Goal: Complete application form

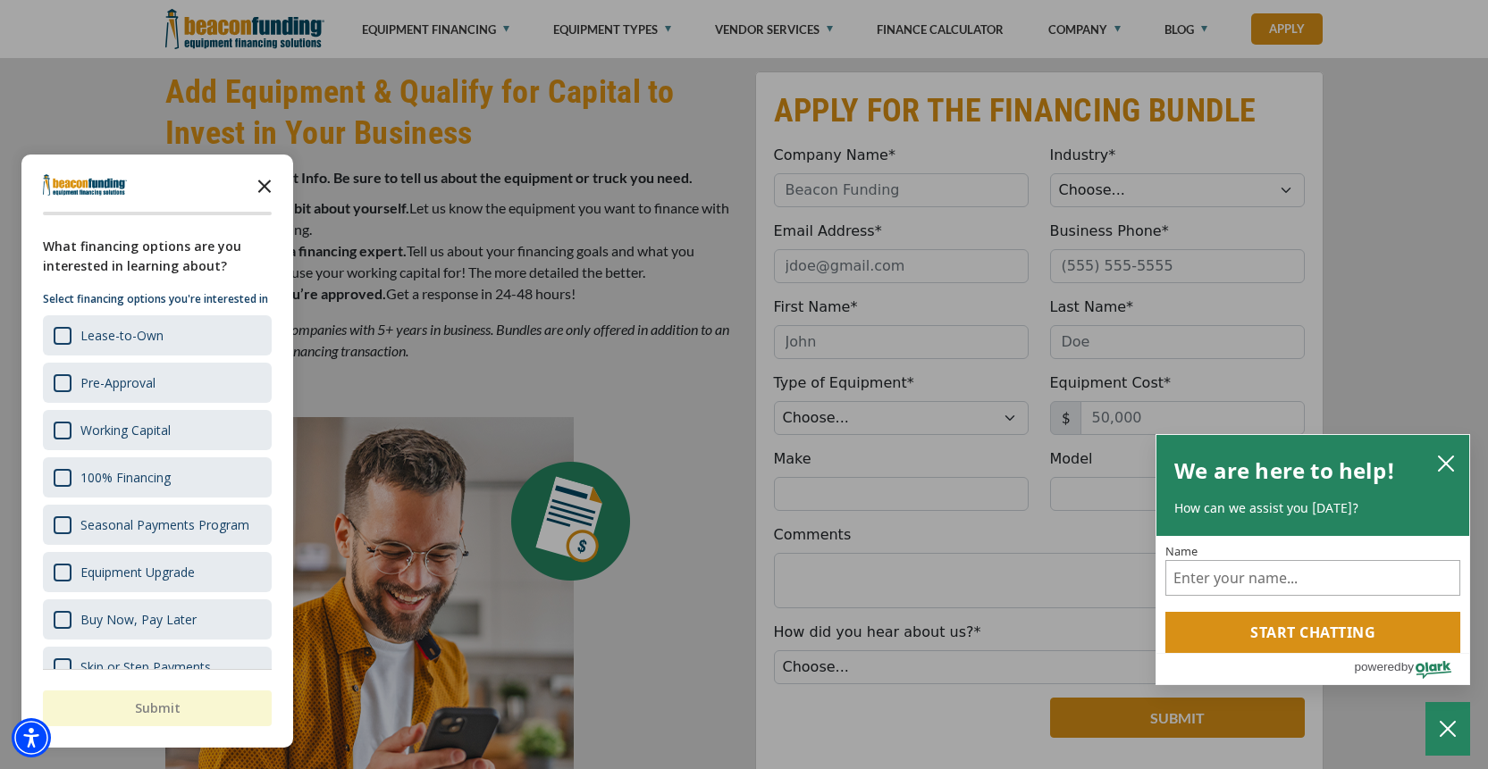
click at [273, 181] on icon "Close the survey" at bounding box center [265, 185] width 36 height 36
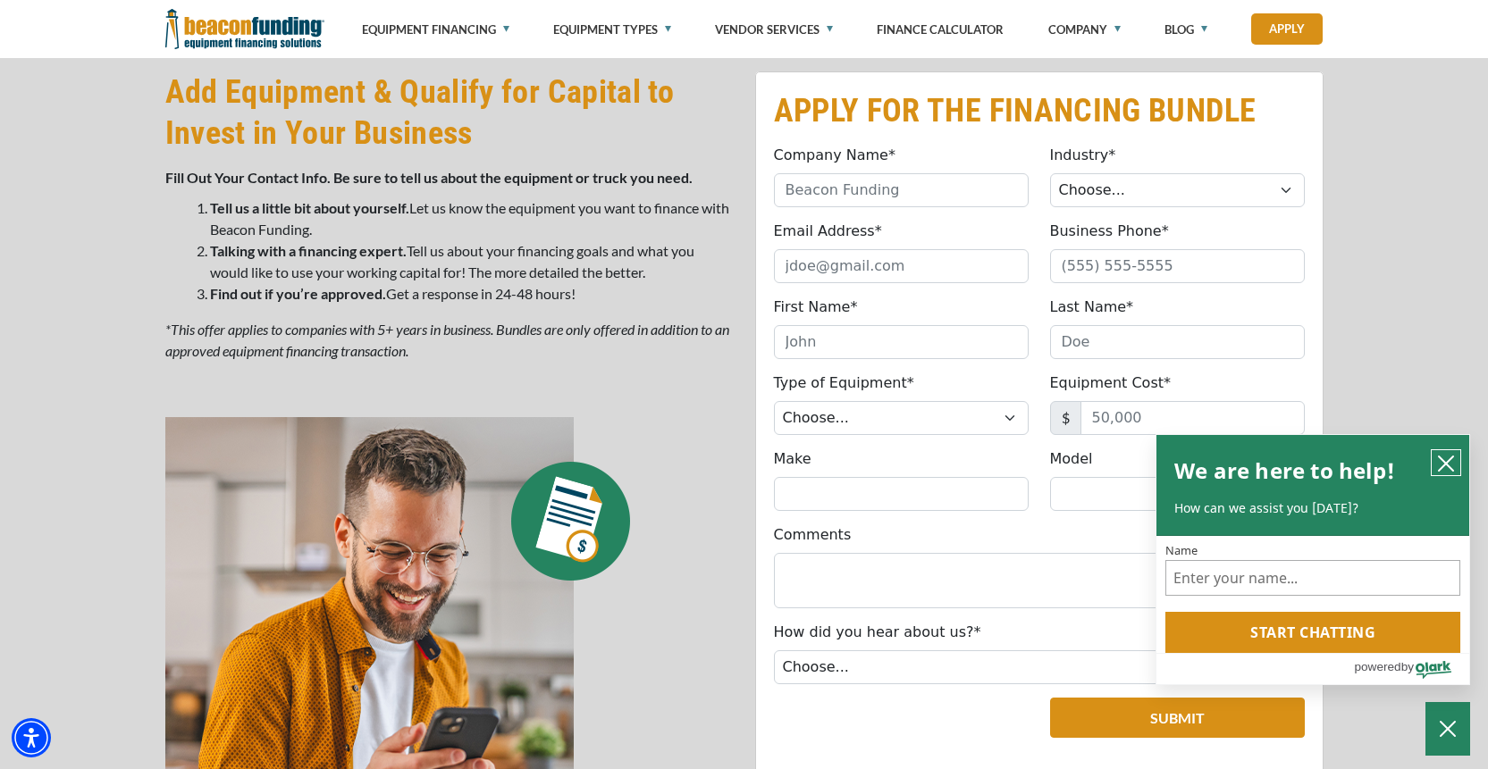
click at [1450, 458] on icon "close chatbox" at bounding box center [1446, 464] width 14 height 14
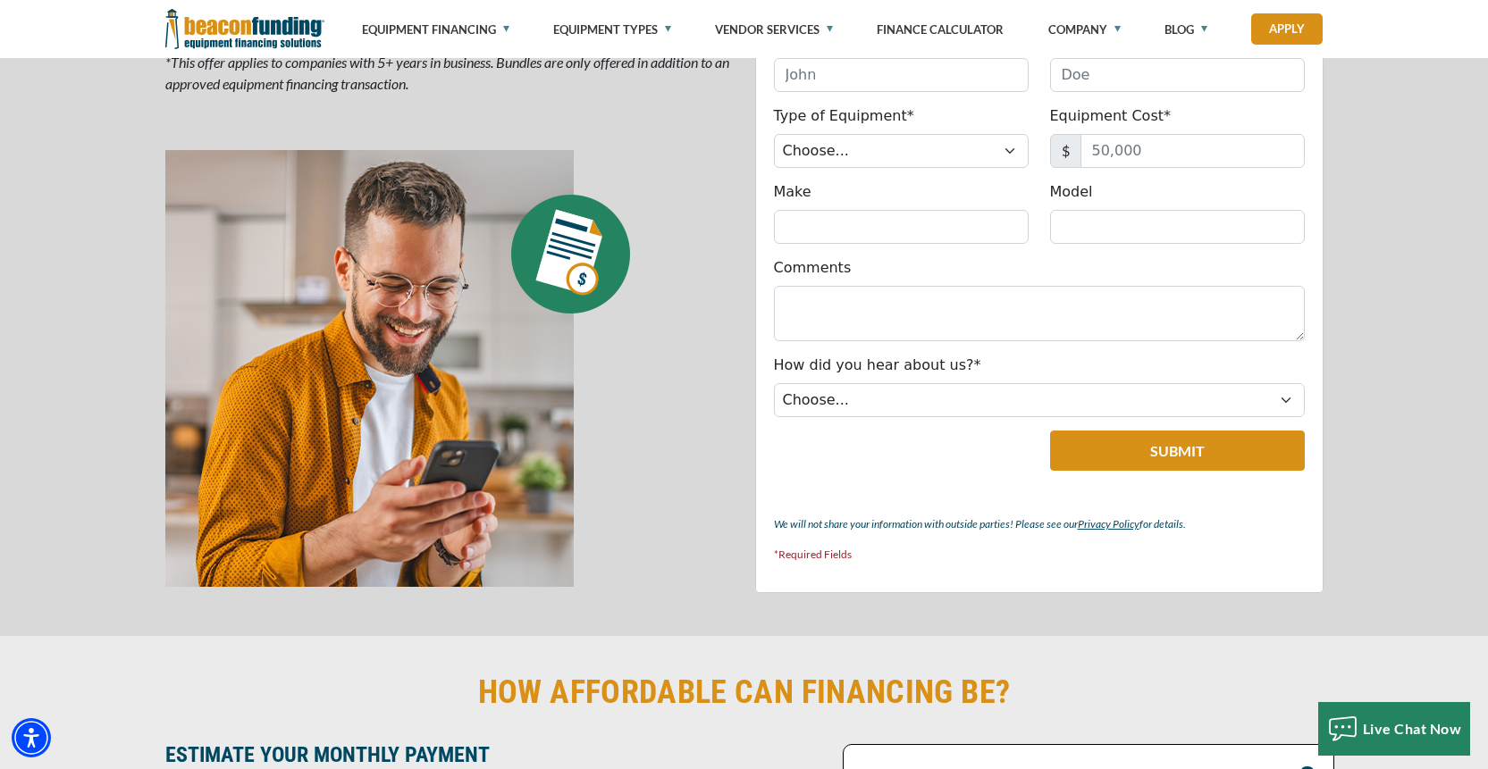
scroll to position [1591, 0]
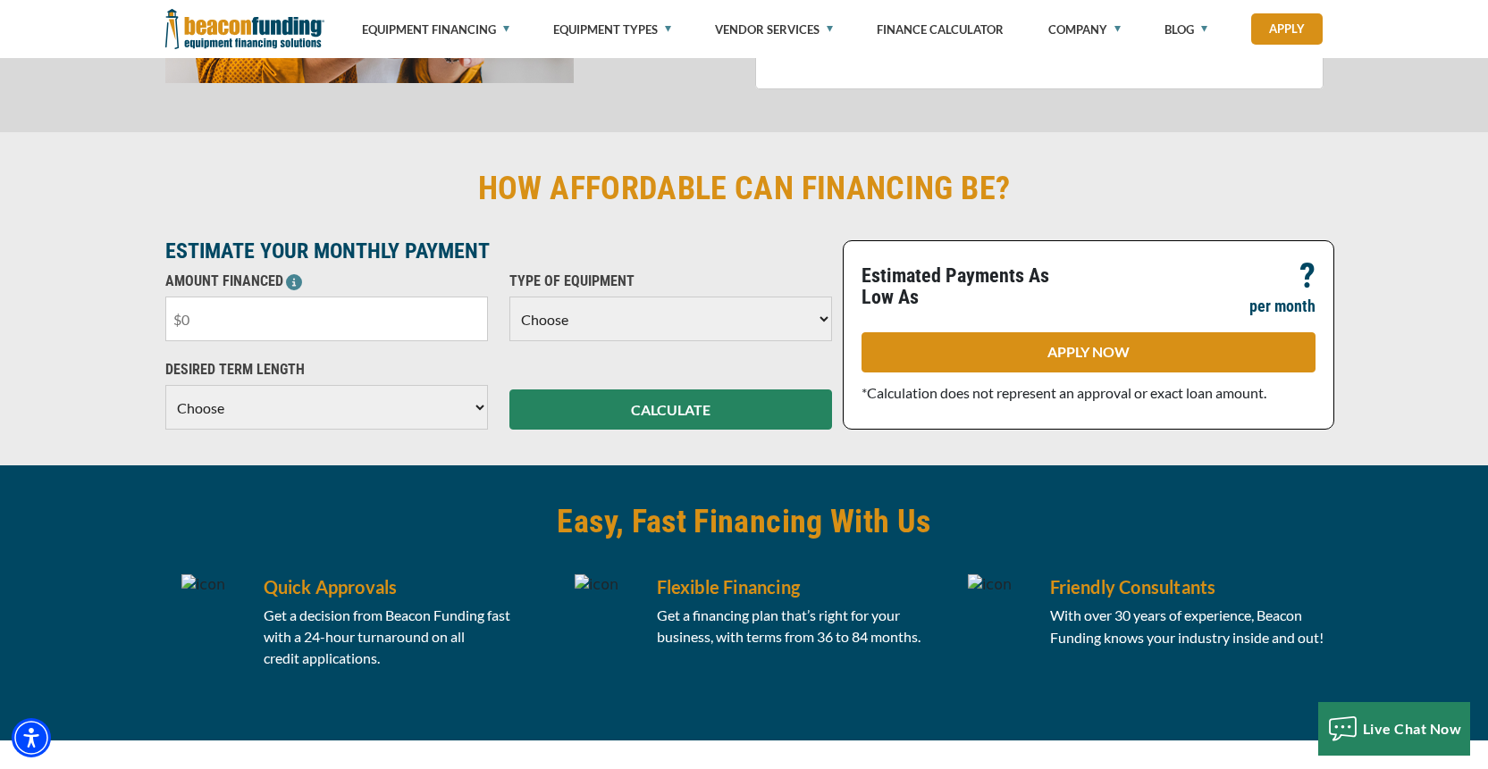
click at [240, 312] on input "text" at bounding box center [326, 319] width 323 height 45
type input "$85,000"
click at [819, 322] on select "Choose Backhoe Boom/Bucket Truck Chipper Commercial Mower Crane DTG/DTF Printin…" at bounding box center [670, 319] width 323 height 45
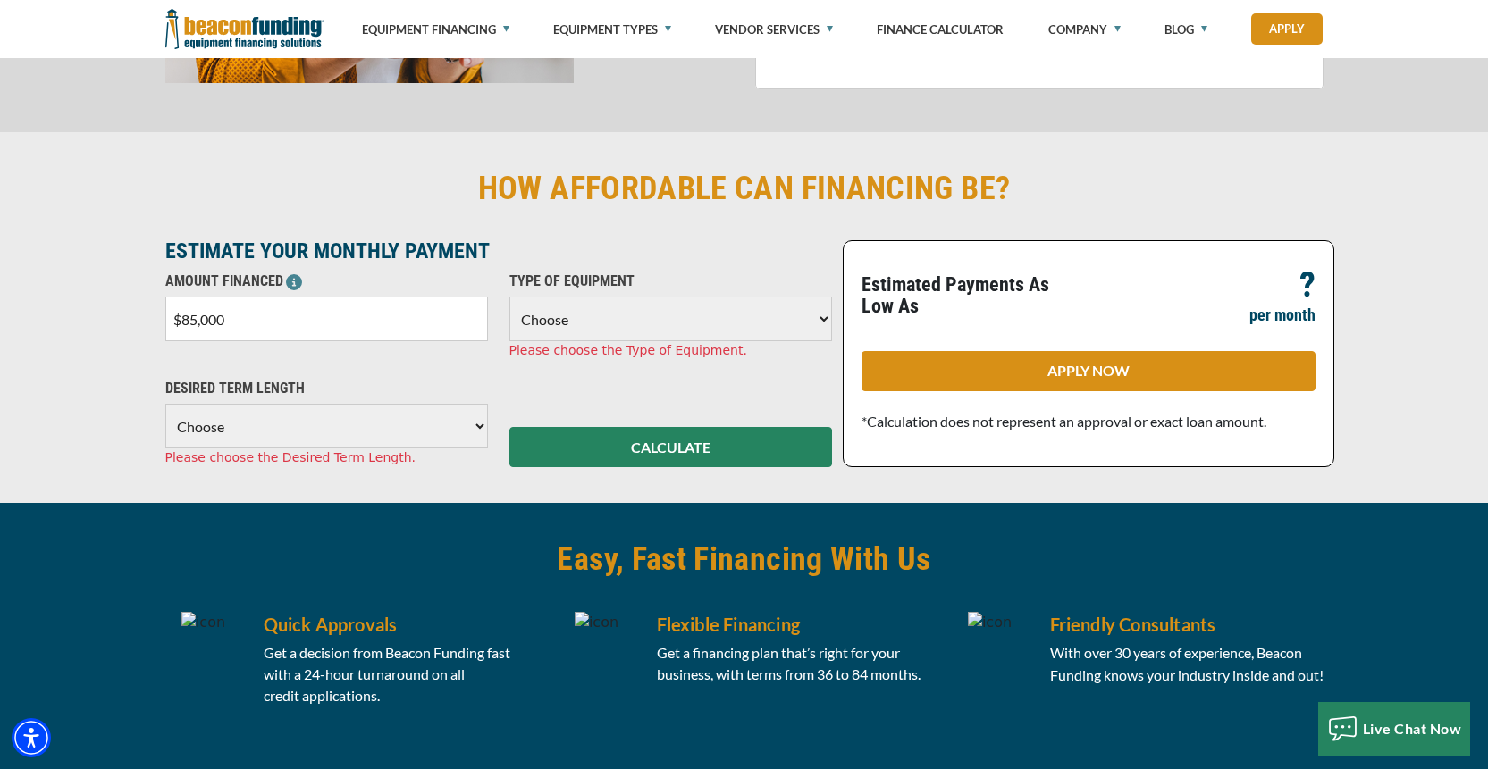
select select "1"
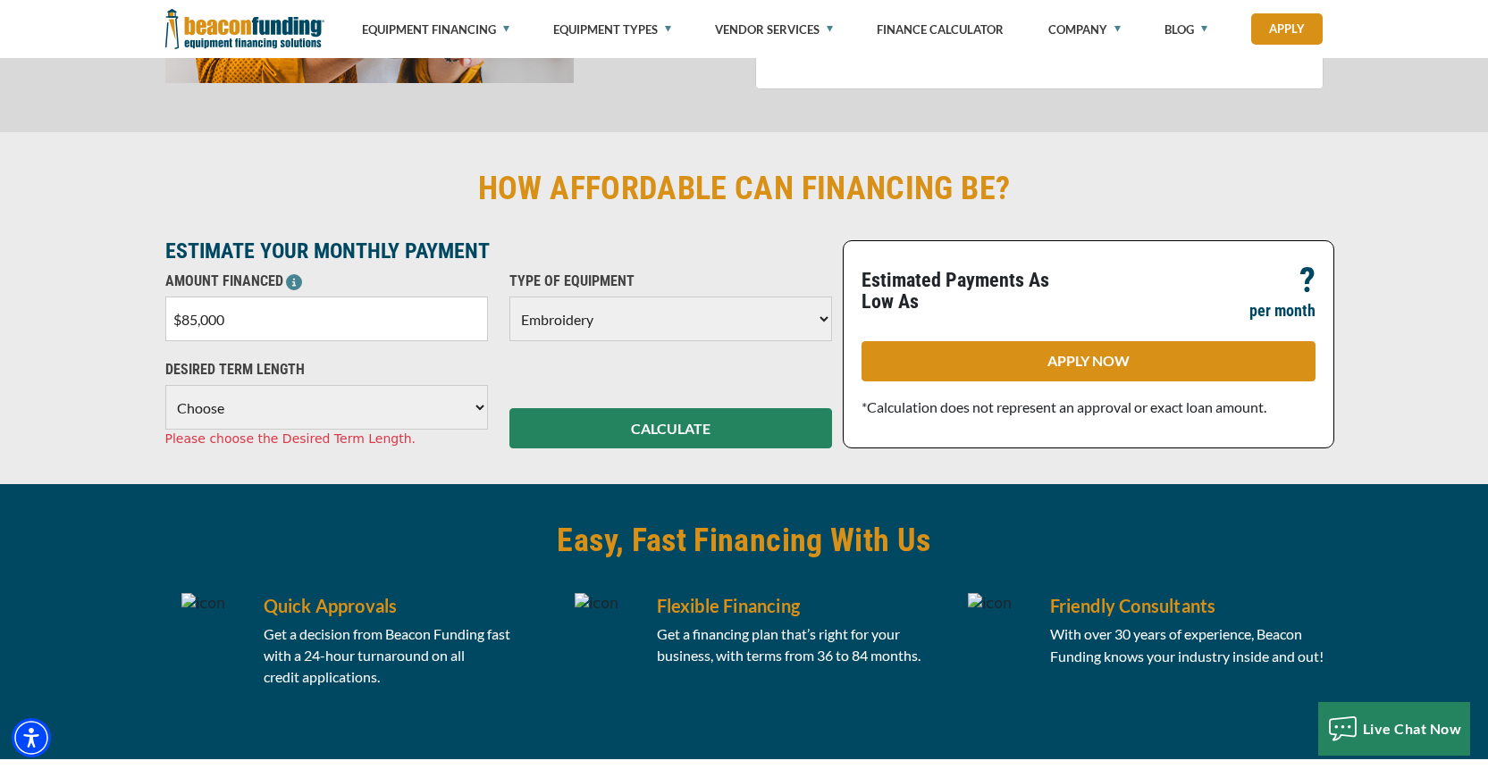
click at [461, 409] on select "Choose 36 Months 48 Months 60 Months" at bounding box center [326, 407] width 323 height 45
select select "48"
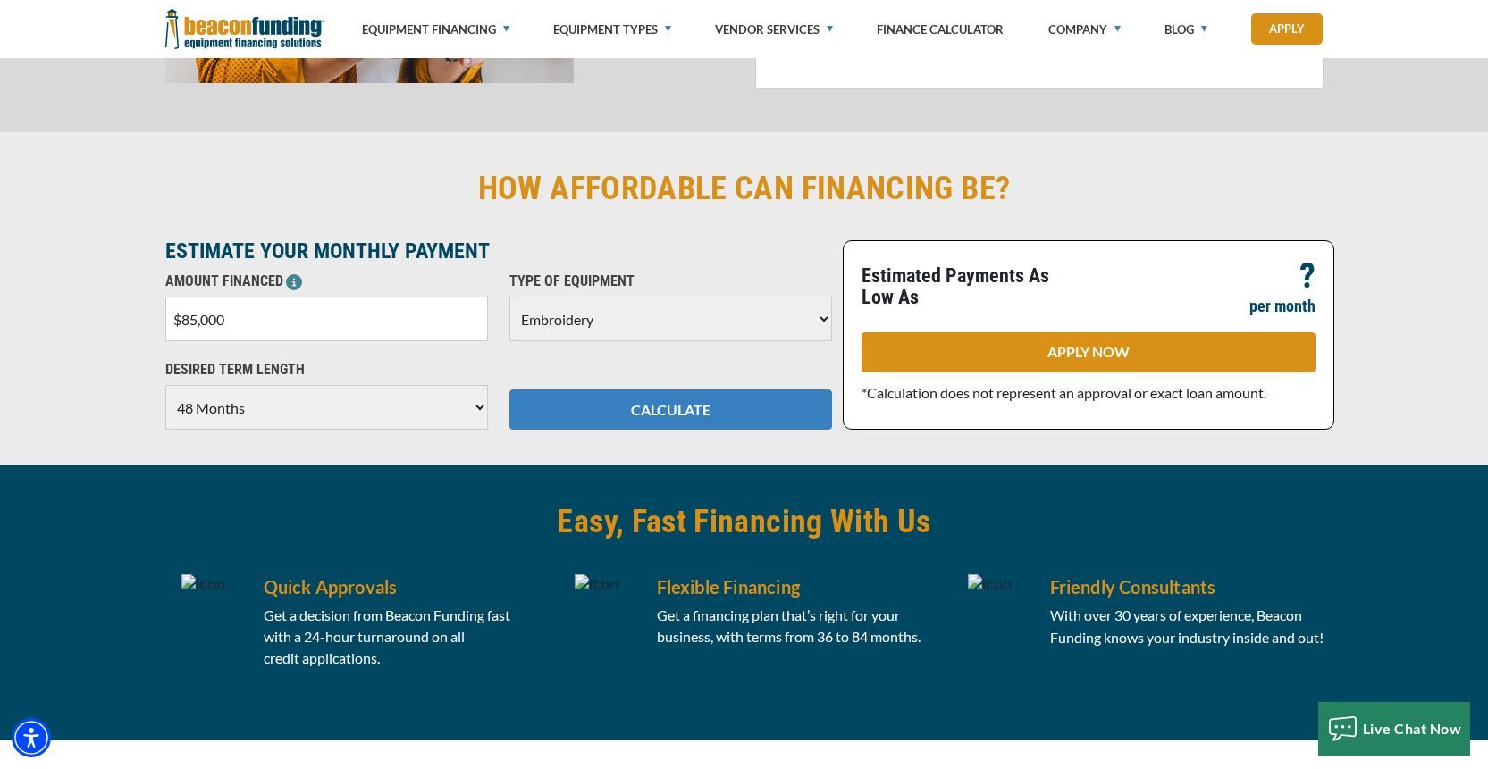
click at [523, 421] on button "CALCULATE" at bounding box center [670, 410] width 323 height 40
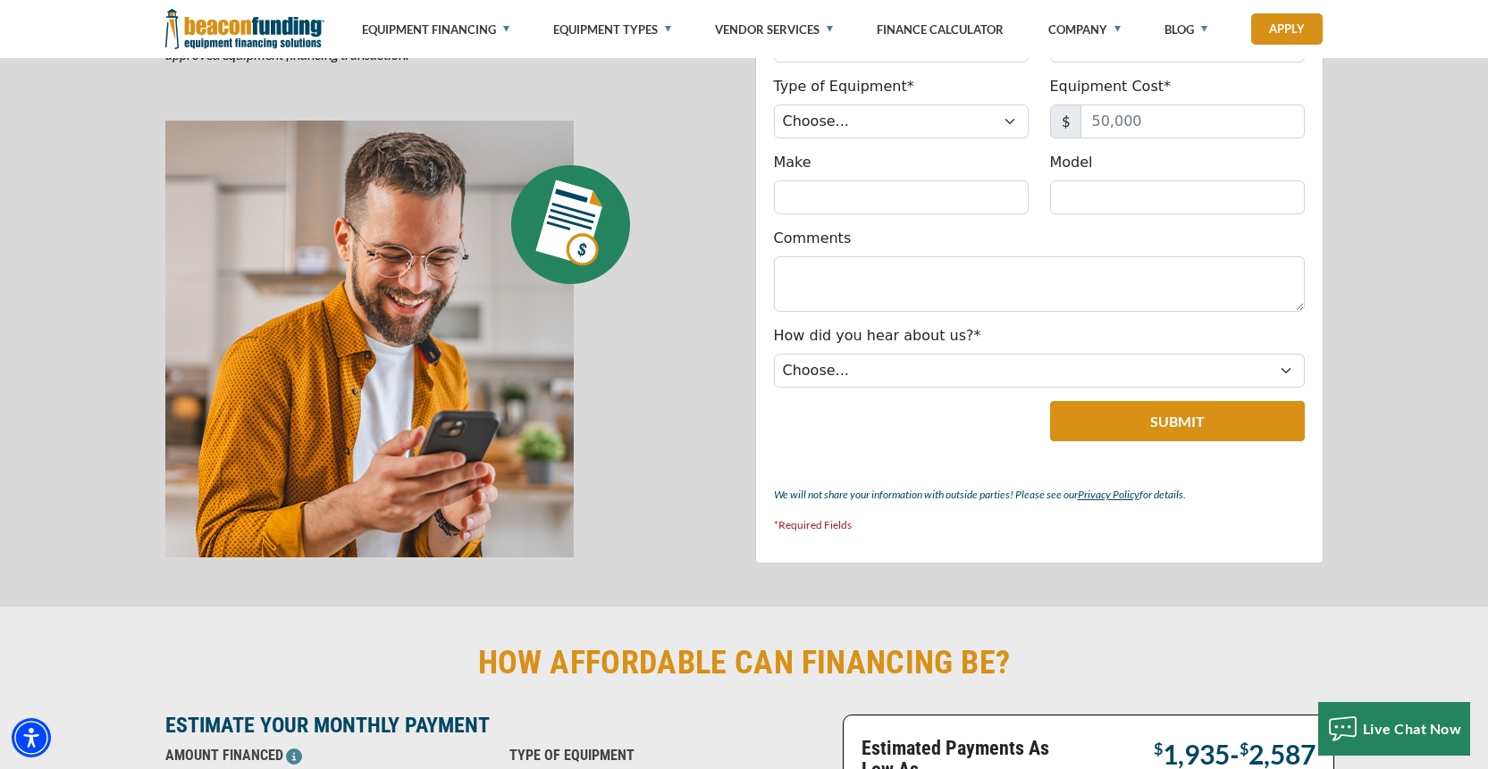
scroll to position [805, 0]
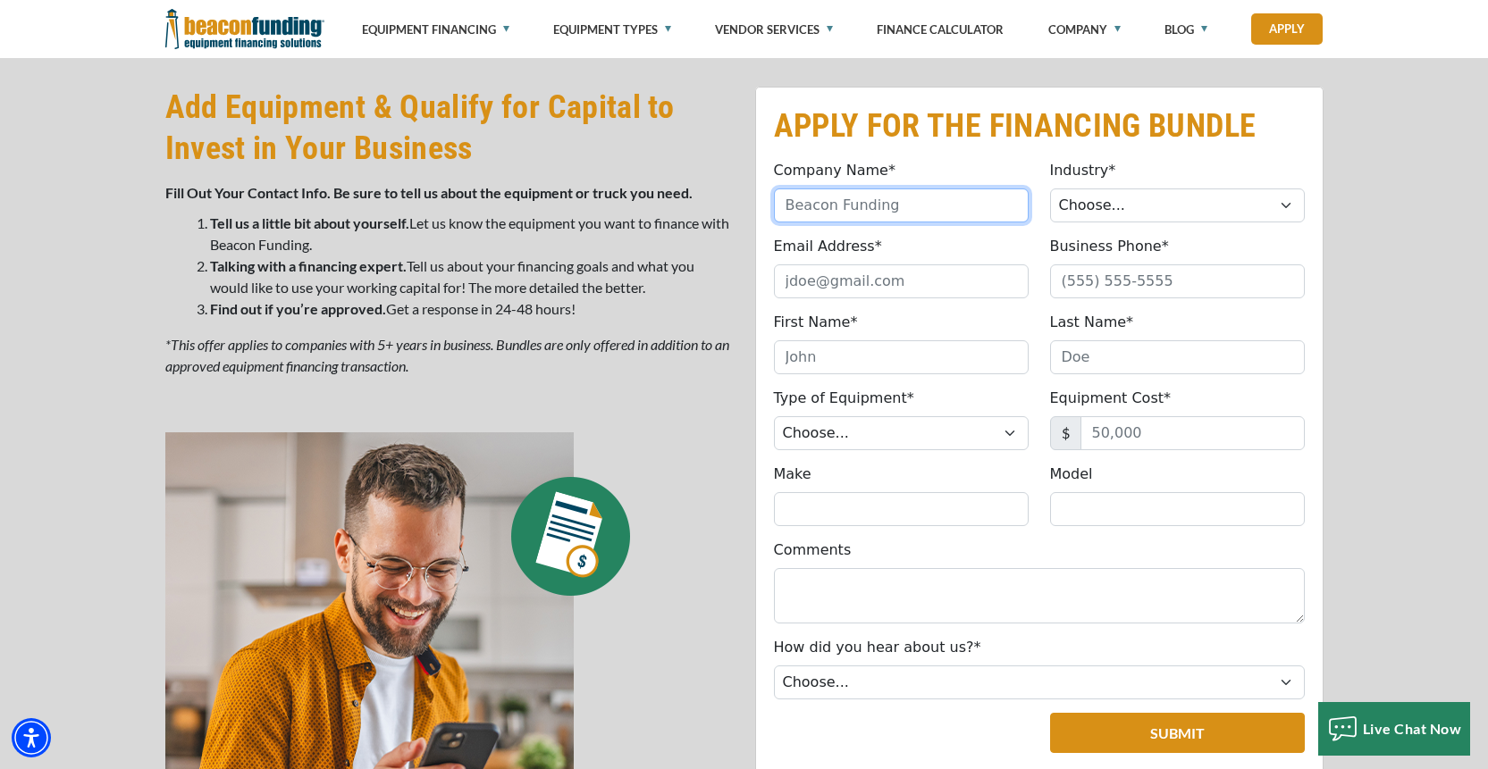
click at [953, 209] on input "Company Name*" at bounding box center [901, 206] width 255 height 34
type input "[PERSON_NAME] Sports Company LLC"
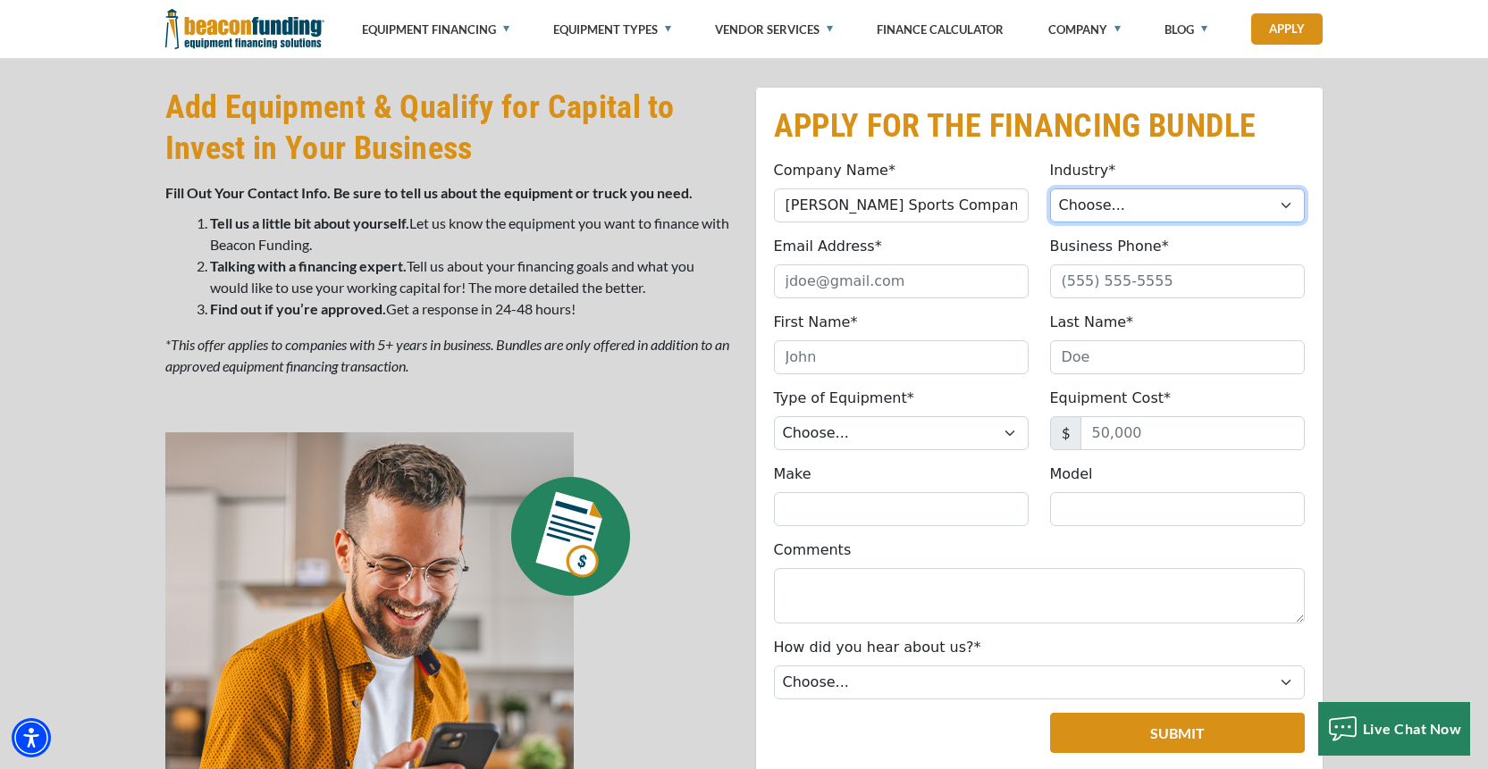
click at [1278, 213] on select "Choose... Towing Landscape/Hardscape Decorated Apparel Septic Light Constructio…" at bounding box center [1177, 206] width 255 height 34
select select "5"
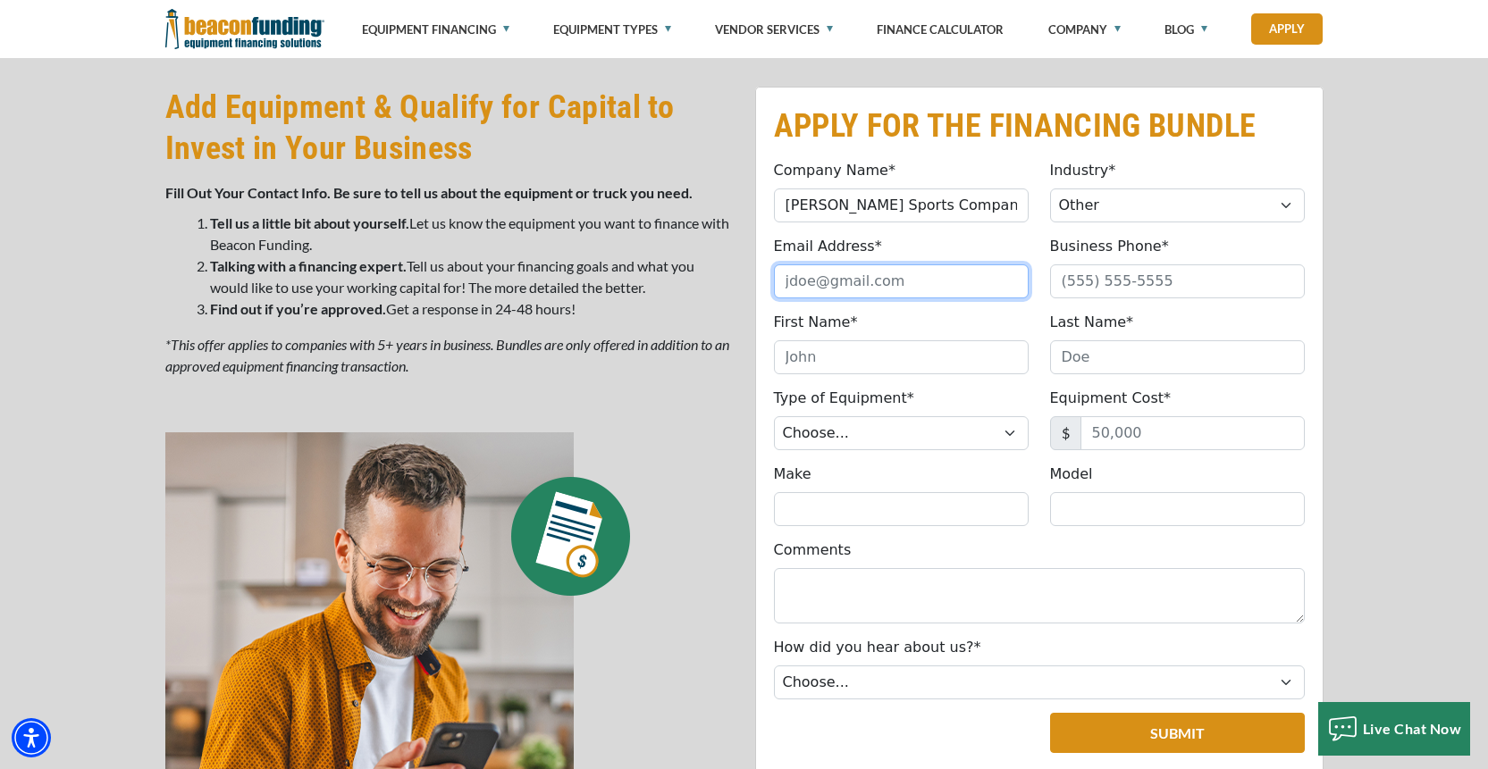
click at [962, 286] on input "Email Address*" at bounding box center [901, 281] width 255 height 34
type input "[PERSON_NAME][EMAIL_ADDRESS][DOMAIN_NAME]"
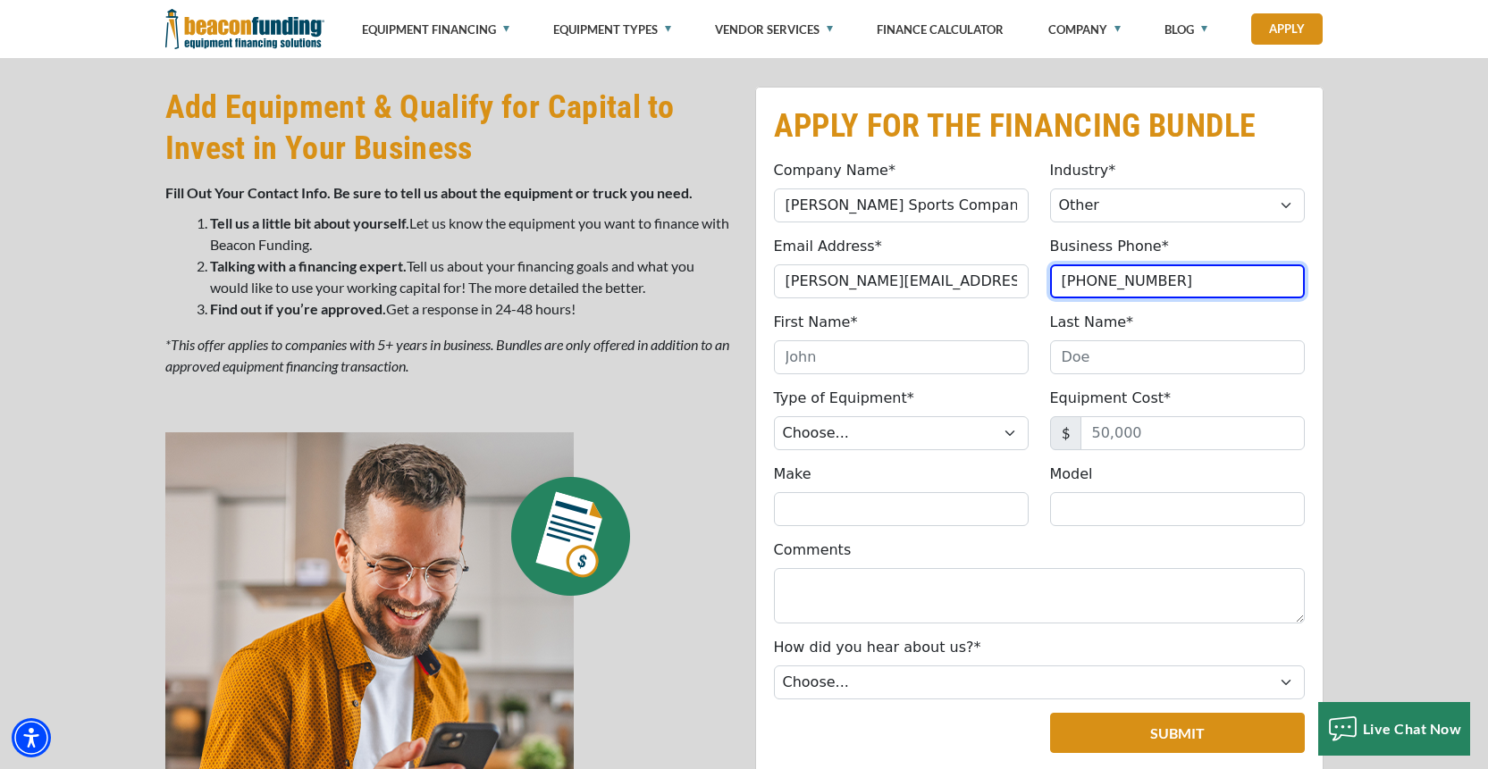
type input "[PHONE_NUMBER]"
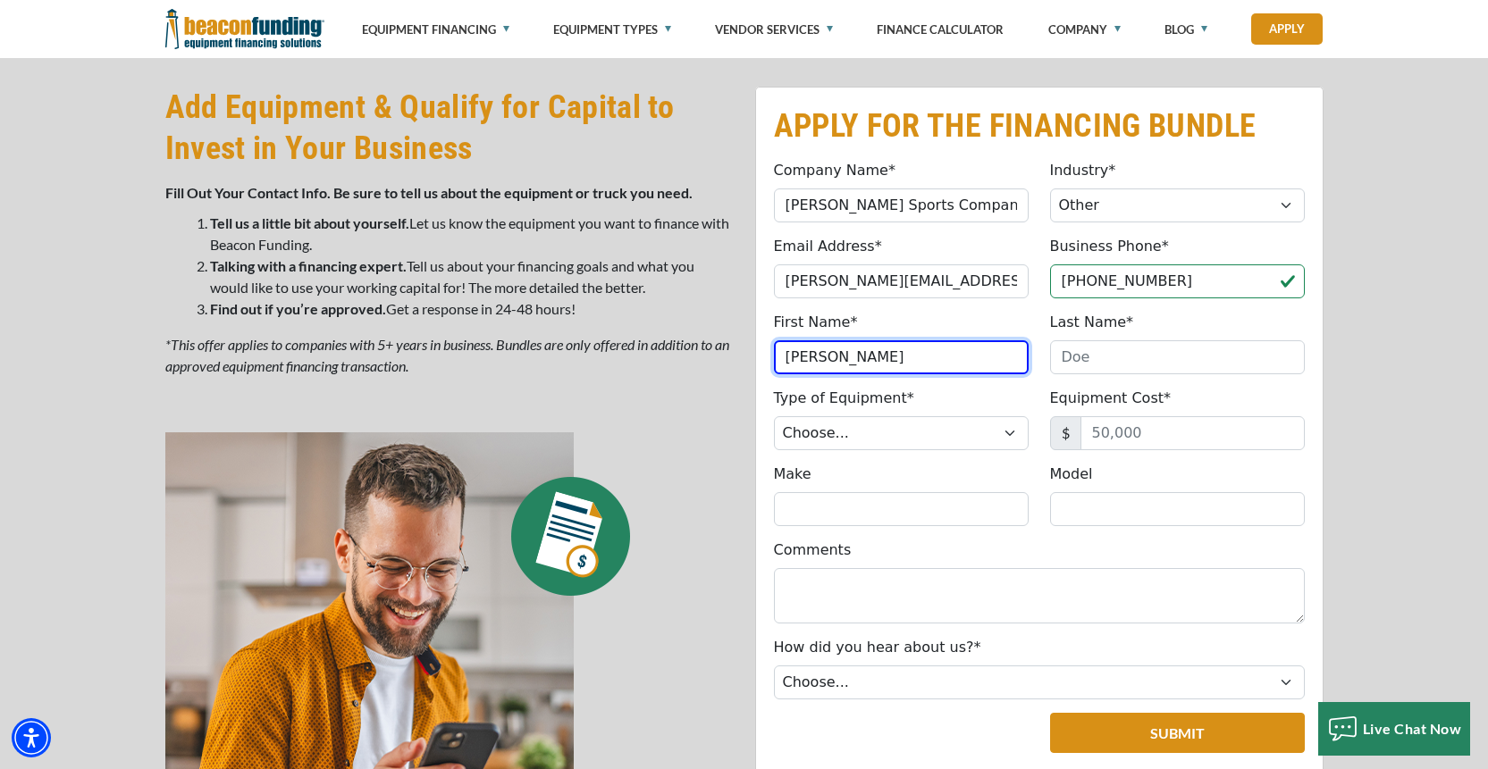
type input "[PERSON_NAME]"
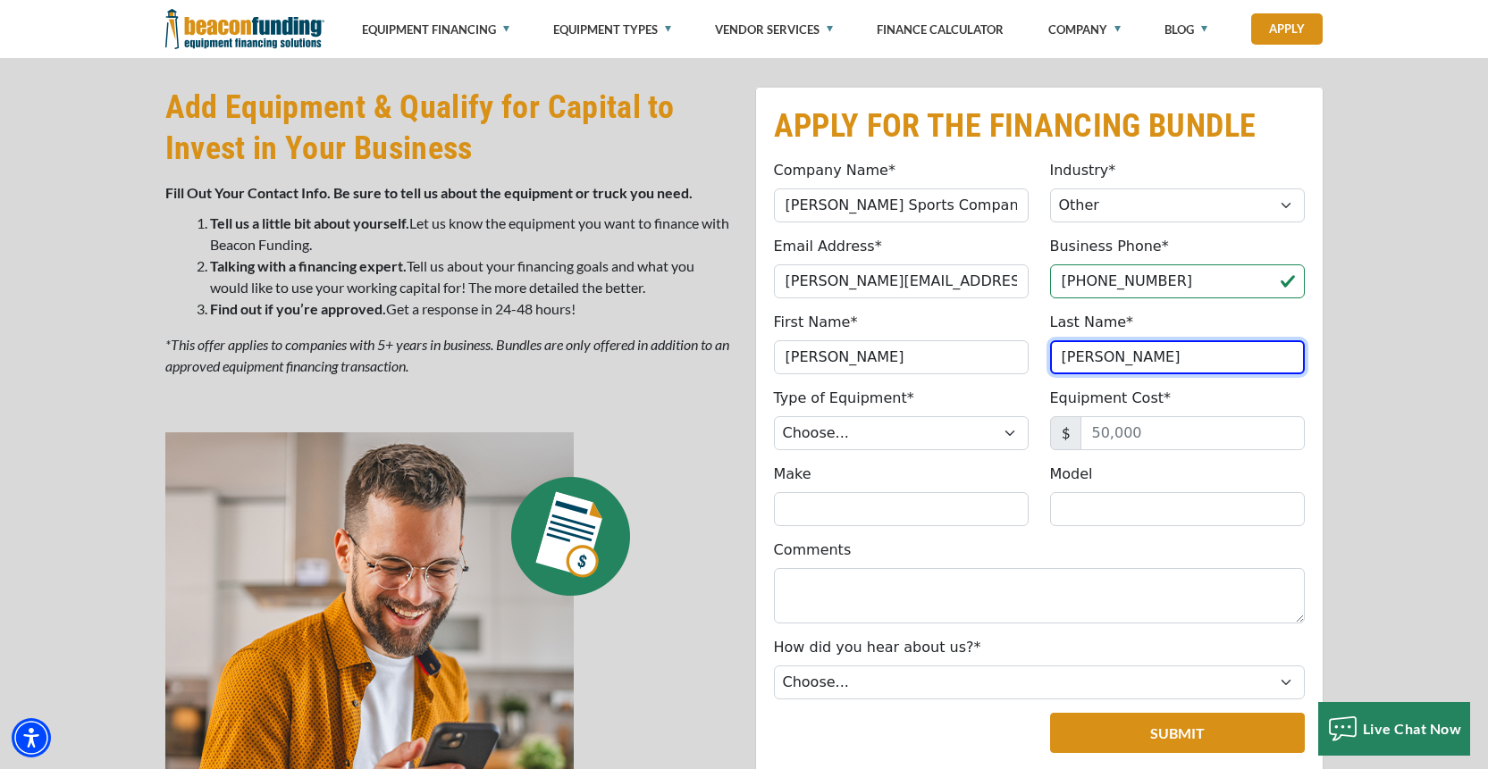
type input "[PERSON_NAME]"
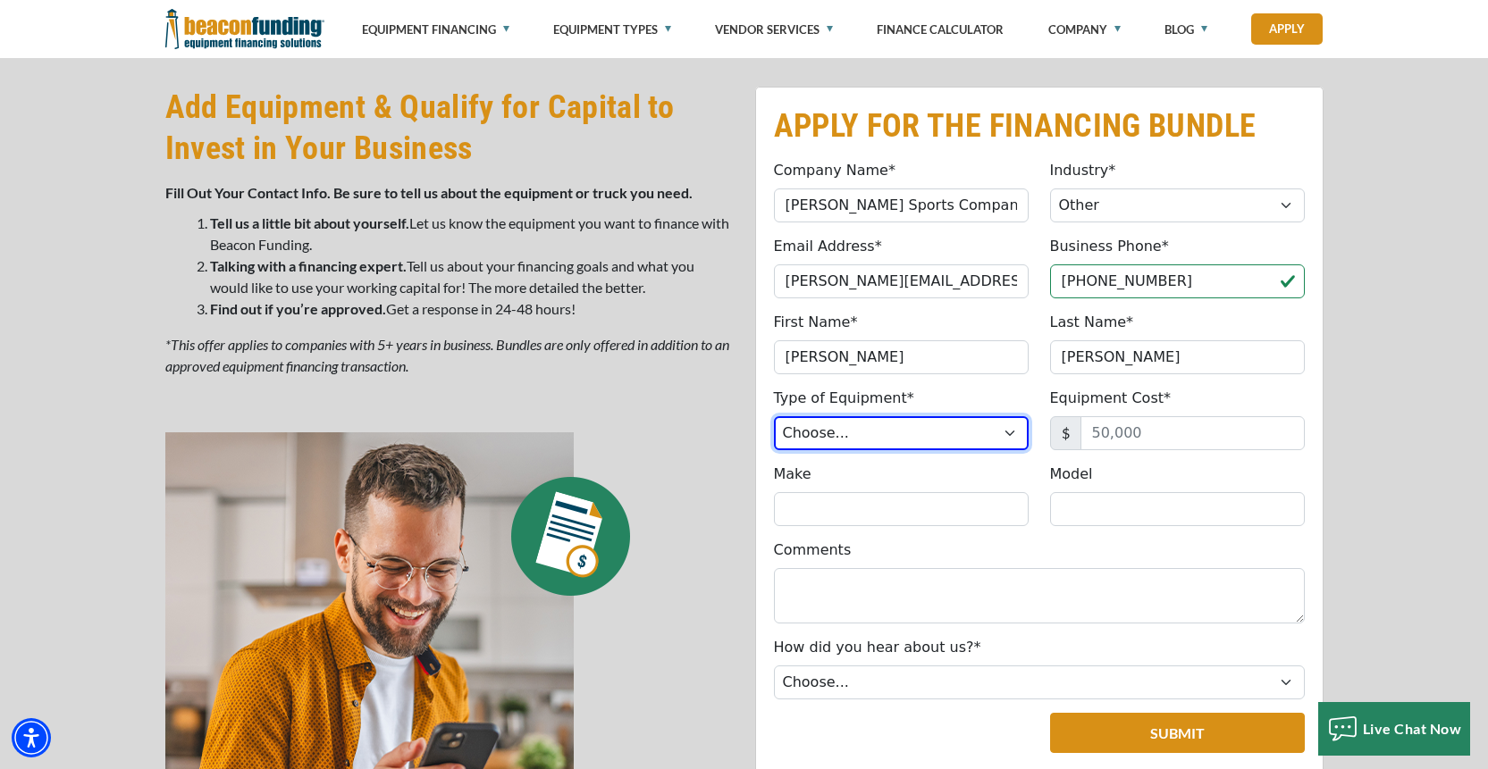
click at [996, 432] on select "Choose... Backhoe Boom/Bucket Truck Chipper Commercial Mower Crane DTG/DTF Prin…" at bounding box center [901, 433] width 255 height 34
select select "1"
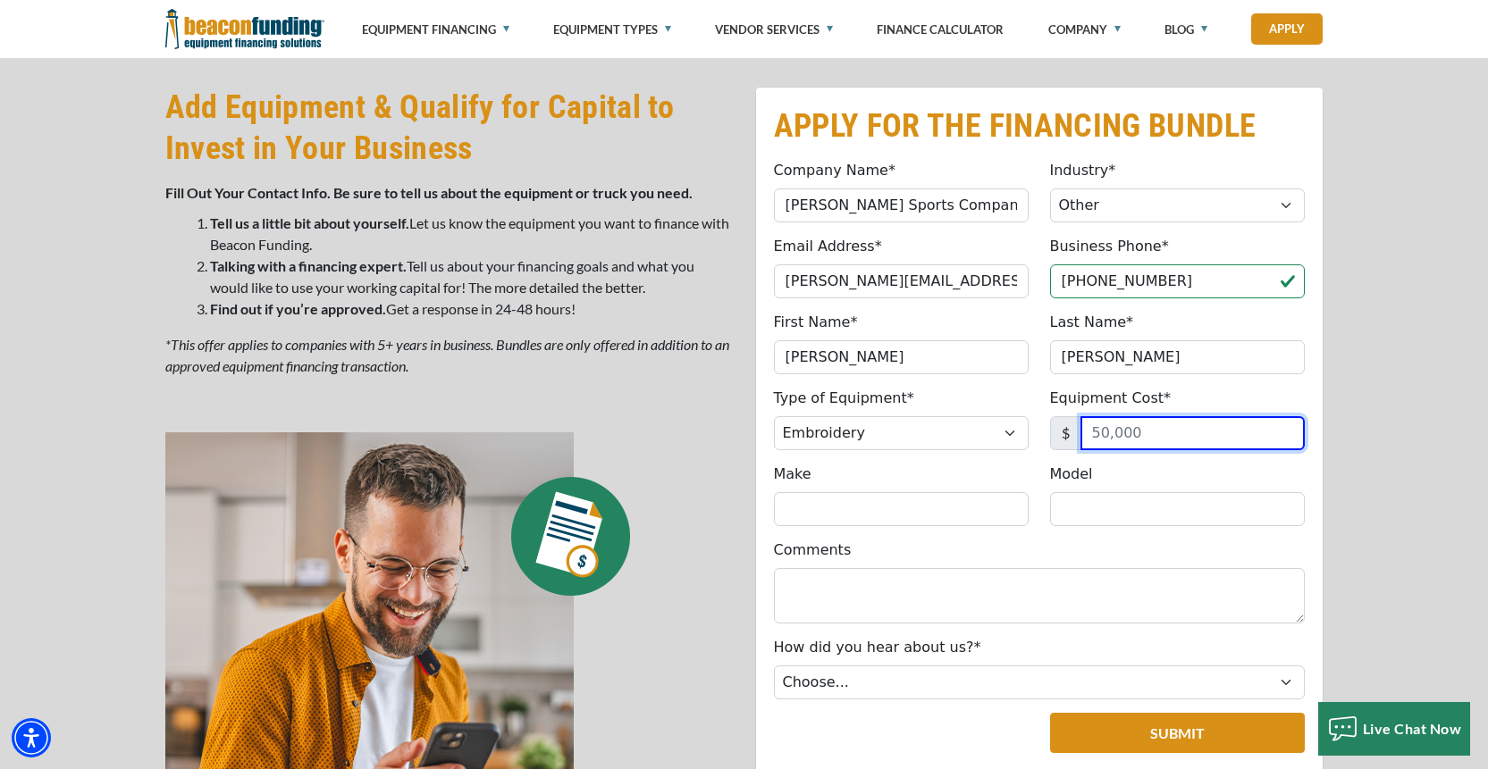
type input "8"
type input "90,000"
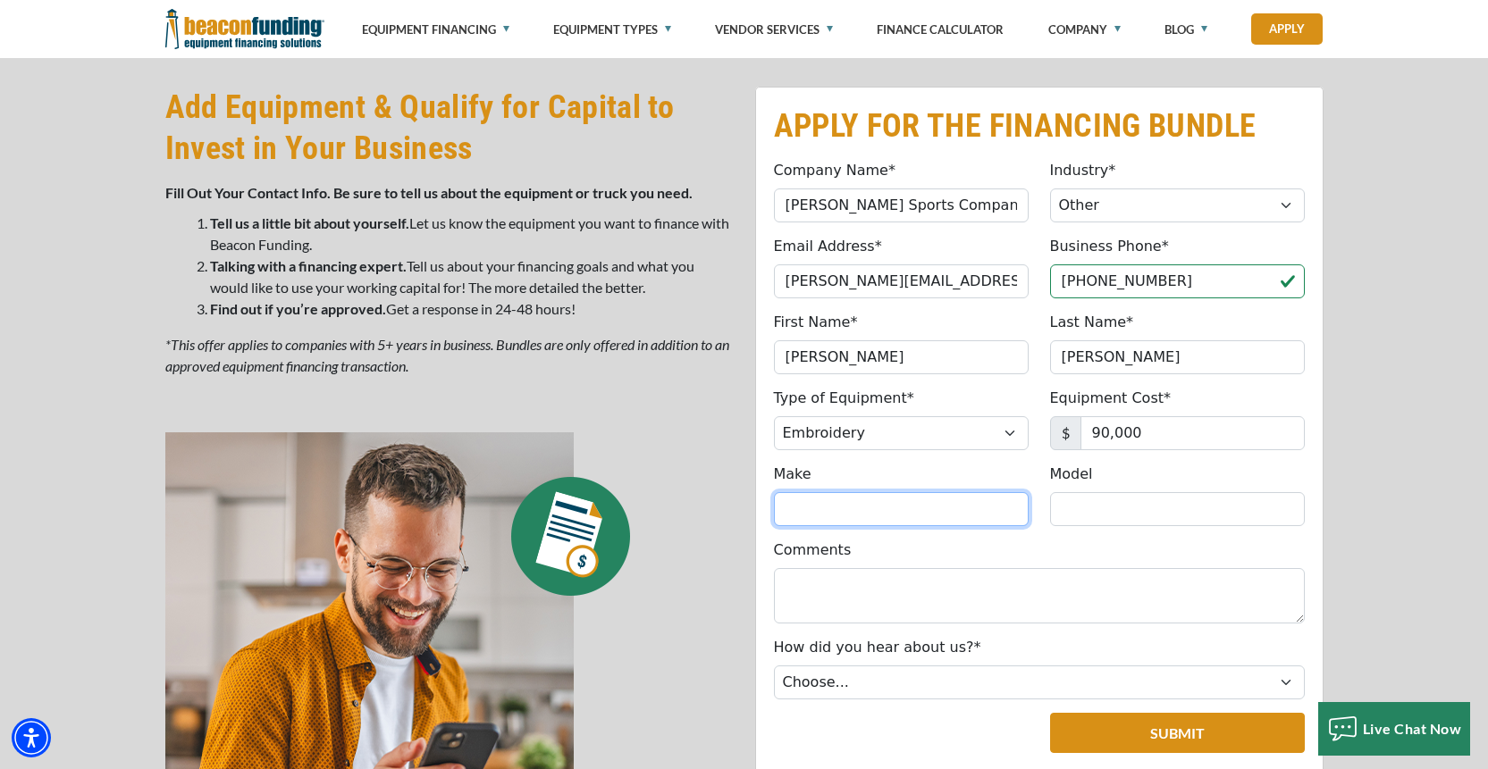
click at [886, 504] on input "Make" at bounding box center [901, 509] width 255 height 34
type input "Tajima"
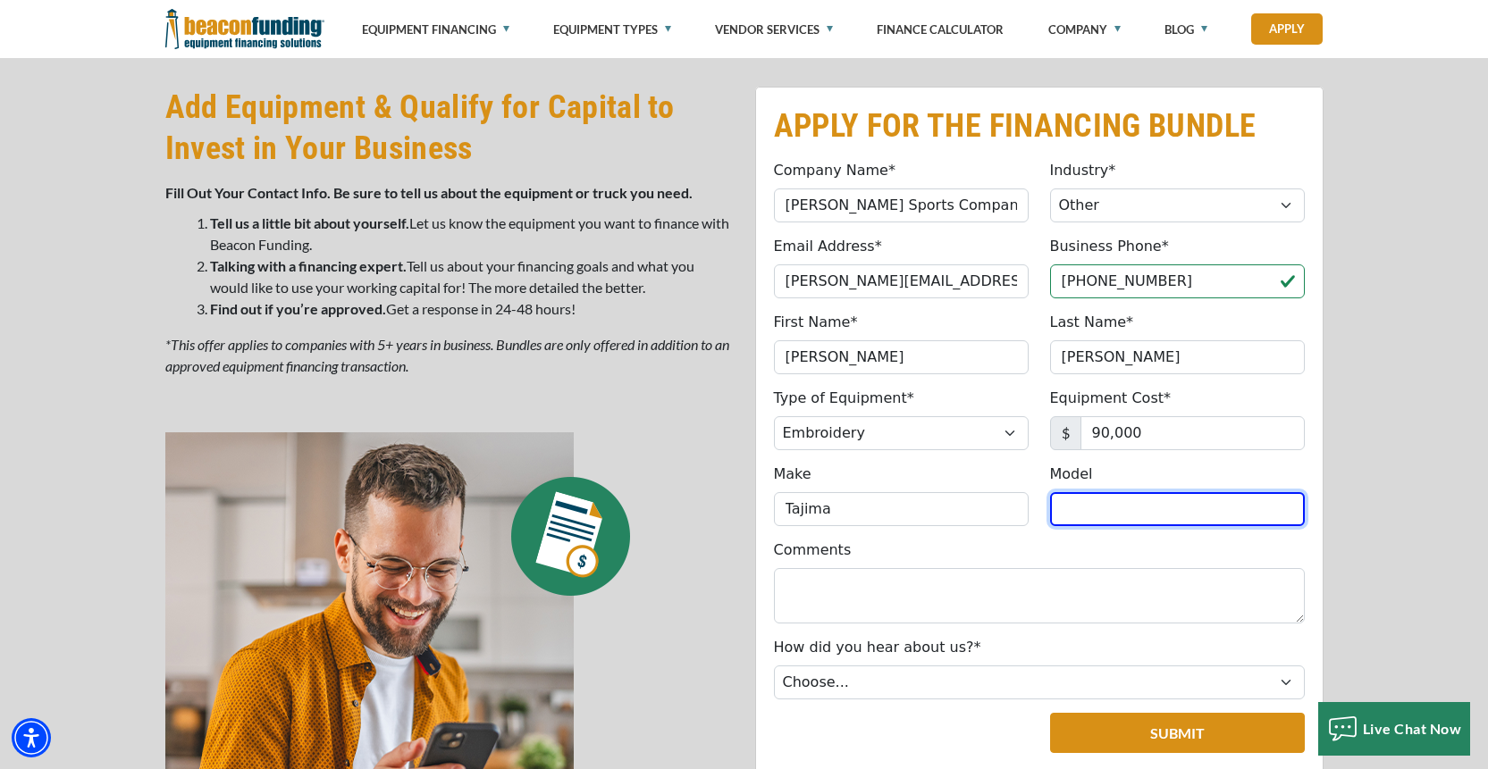
click at [1071, 513] on input "Model" at bounding box center [1177, 509] width 255 height 34
paste input "TFMX-IISC1508/450WCT"
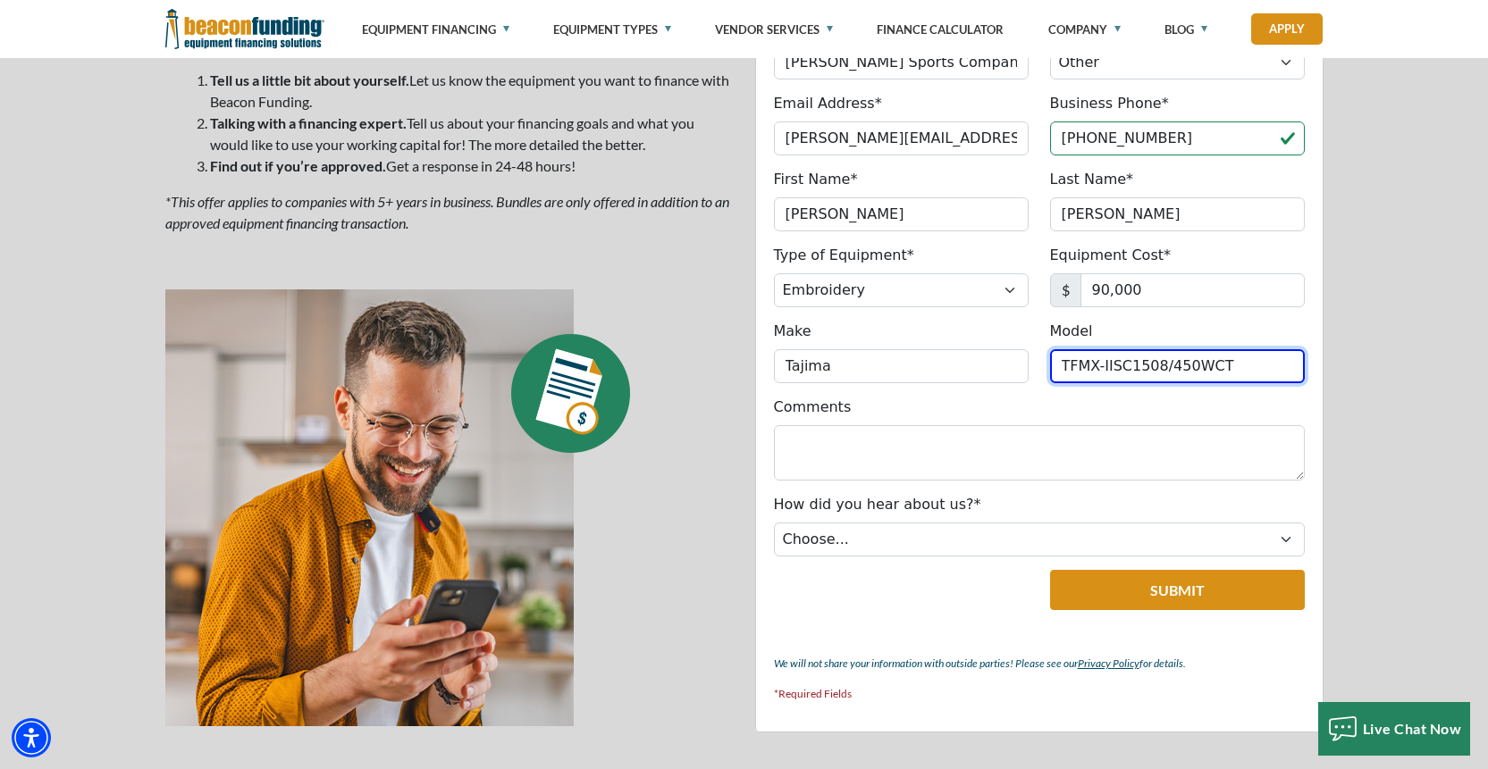
scroll to position [962, 0]
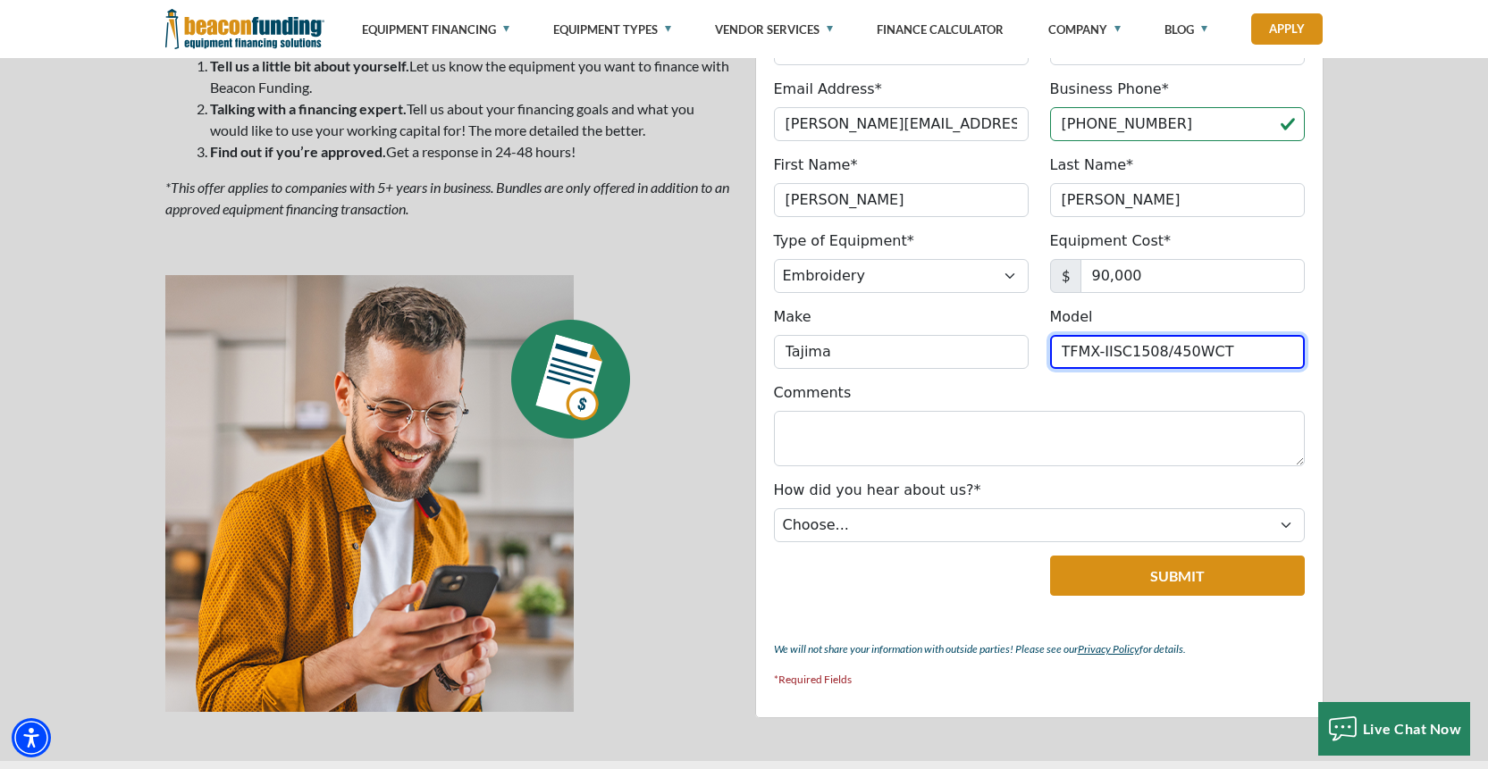
type input "TFMX-IISC1508/450WCT"
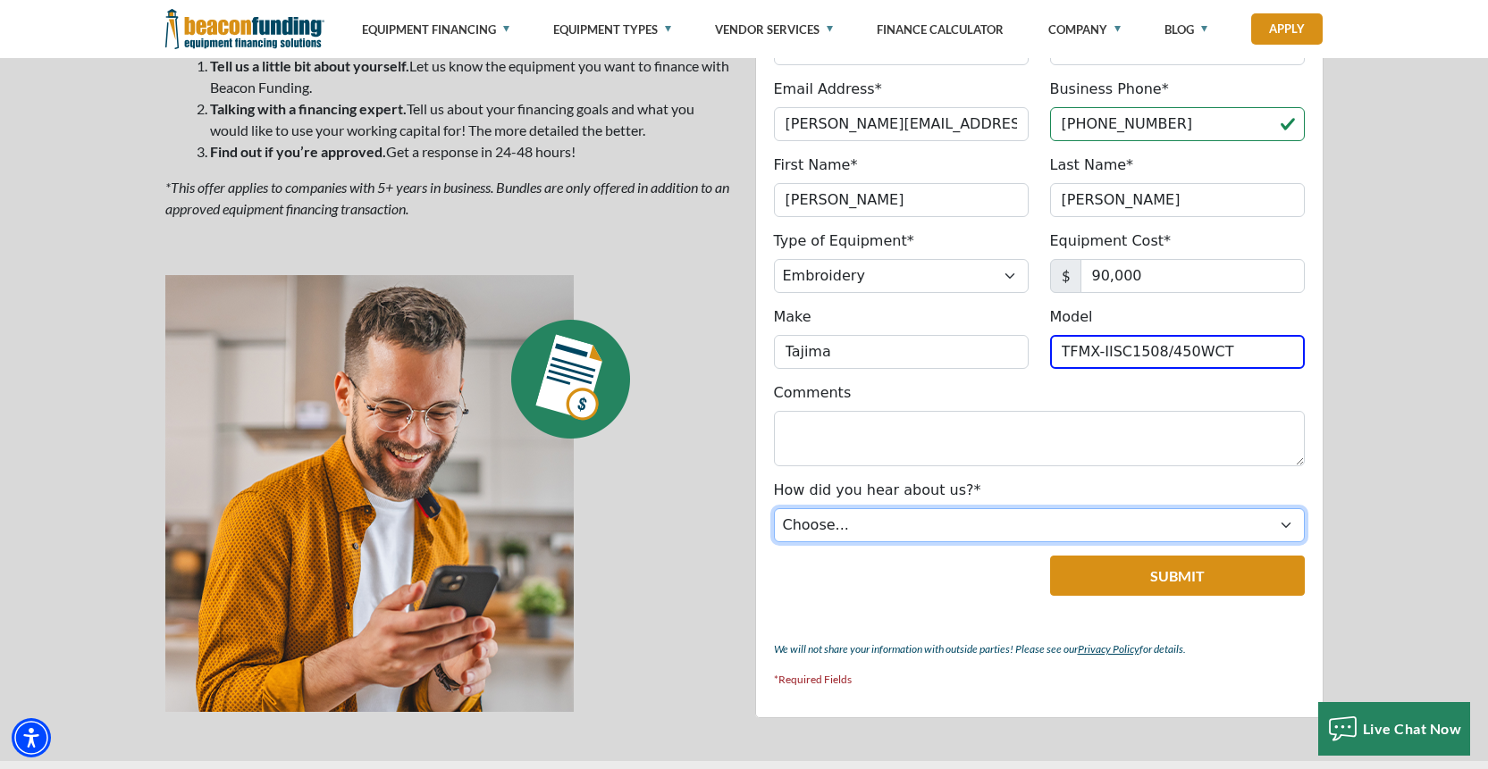
click at [1021, 532] on select "Choose... Internet Search Vendor Referral Word of Mouth Client Referral Email E…" at bounding box center [1039, 525] width 531 height 34
select select "4"
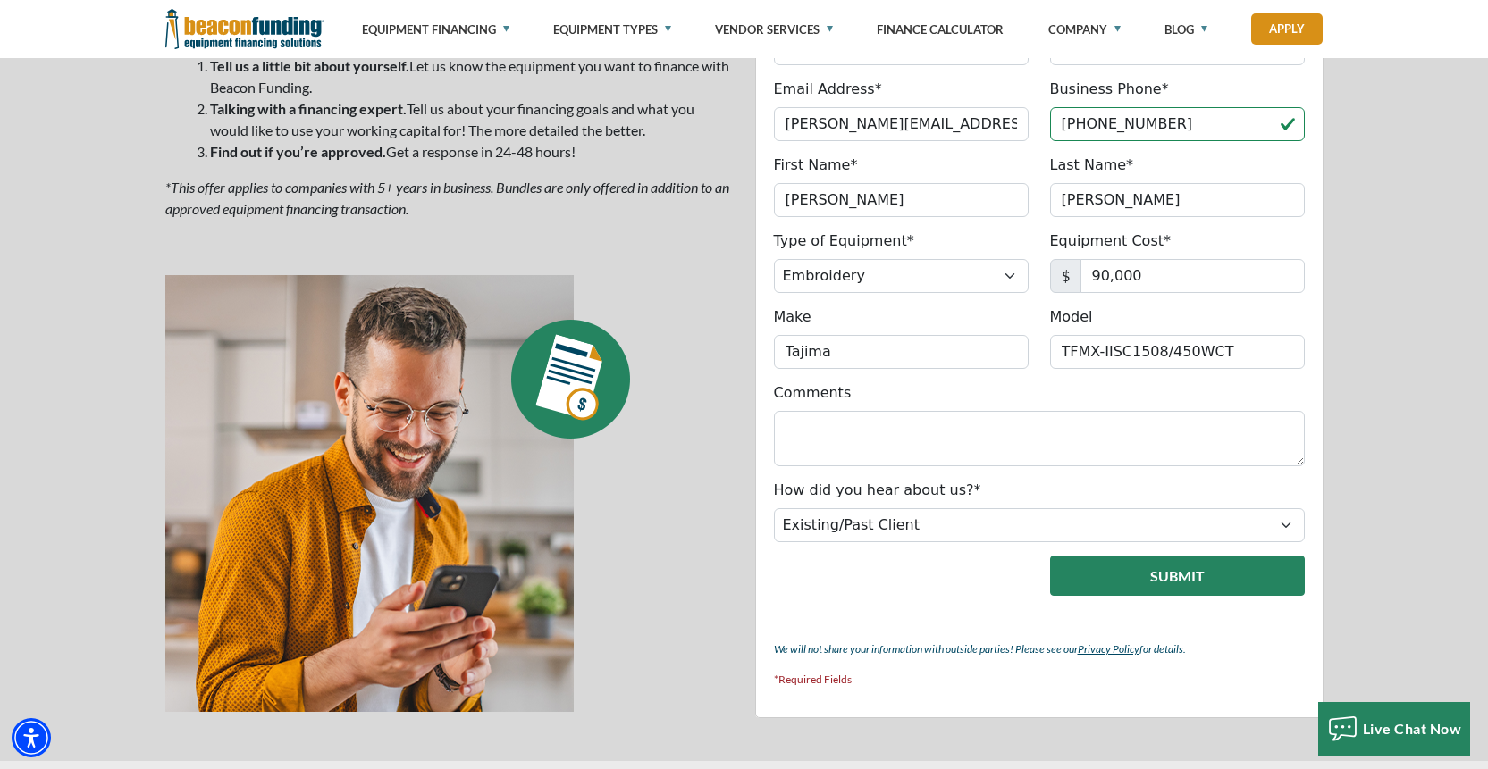
click at [1191, 575] on button "Submit" at bounding box center [1177, 576] width 255 height 40
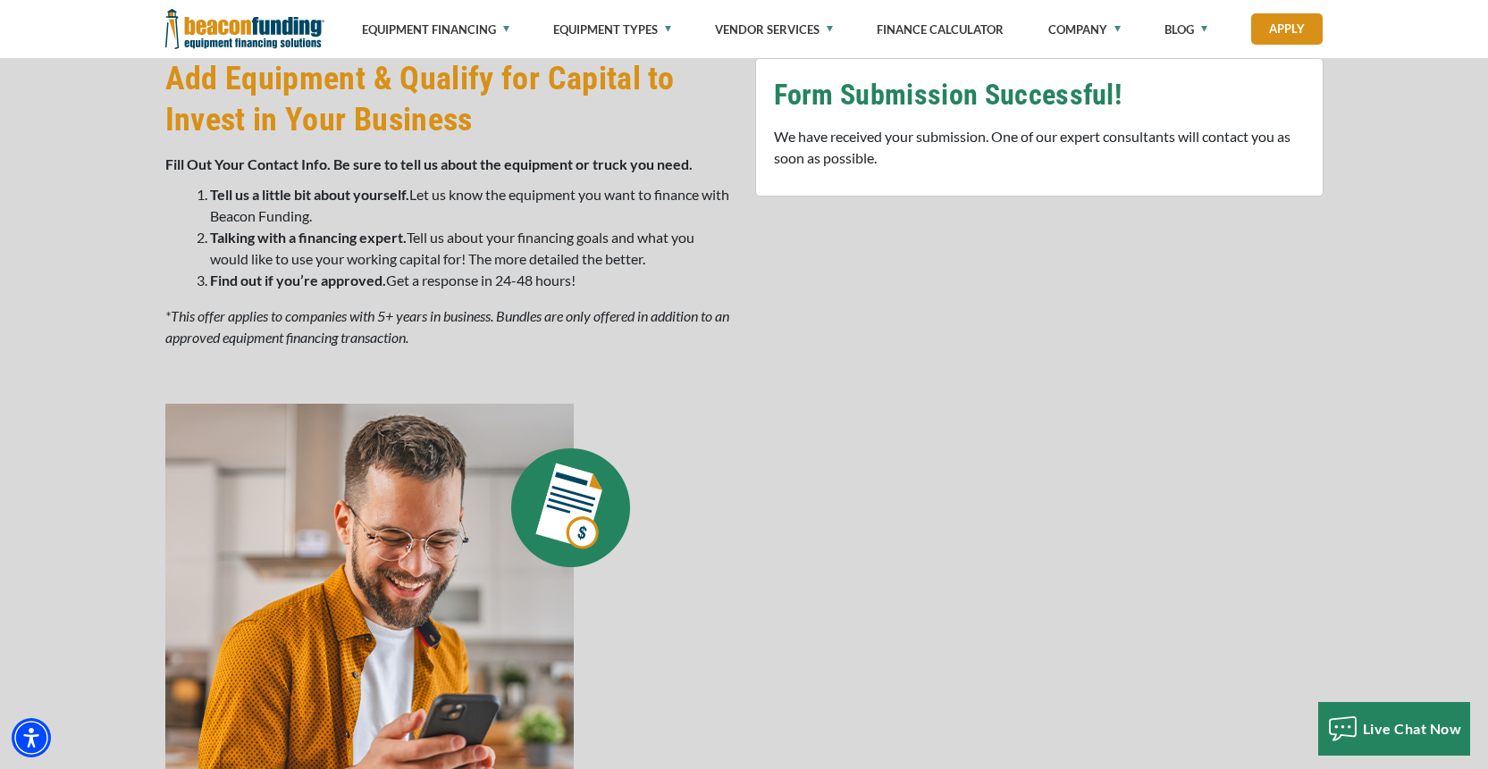
scroll to position [820, 0]
